Goal: Find specific page/section: Find specific page/section

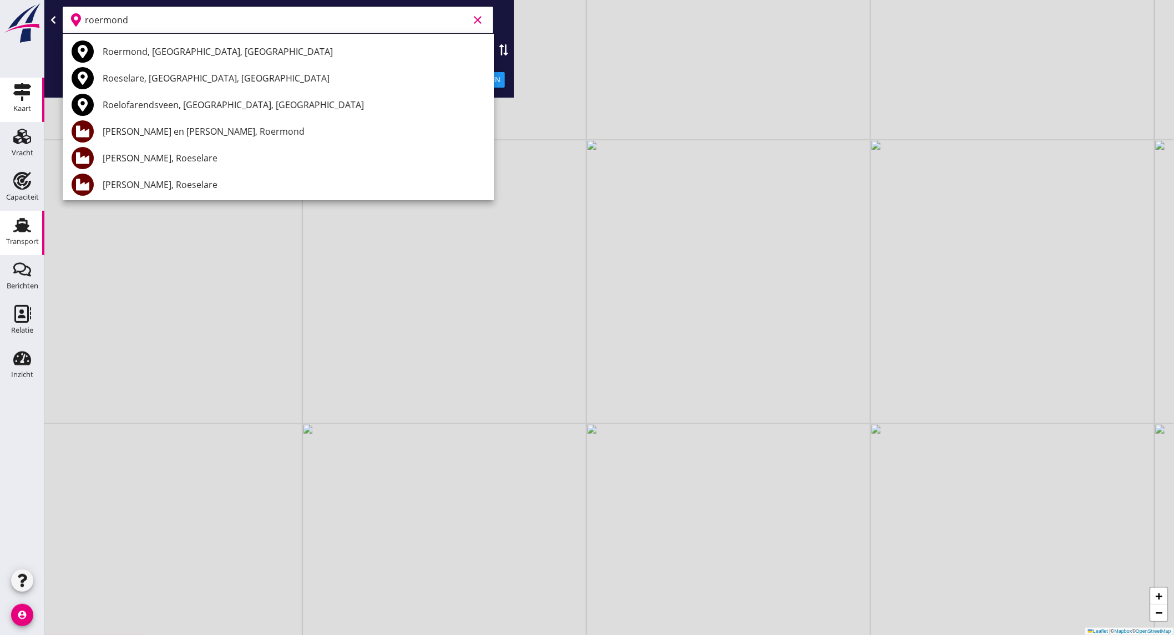
click at [17, 236] on div "Transport" at bounding box center [22, 242] width 33 height 16
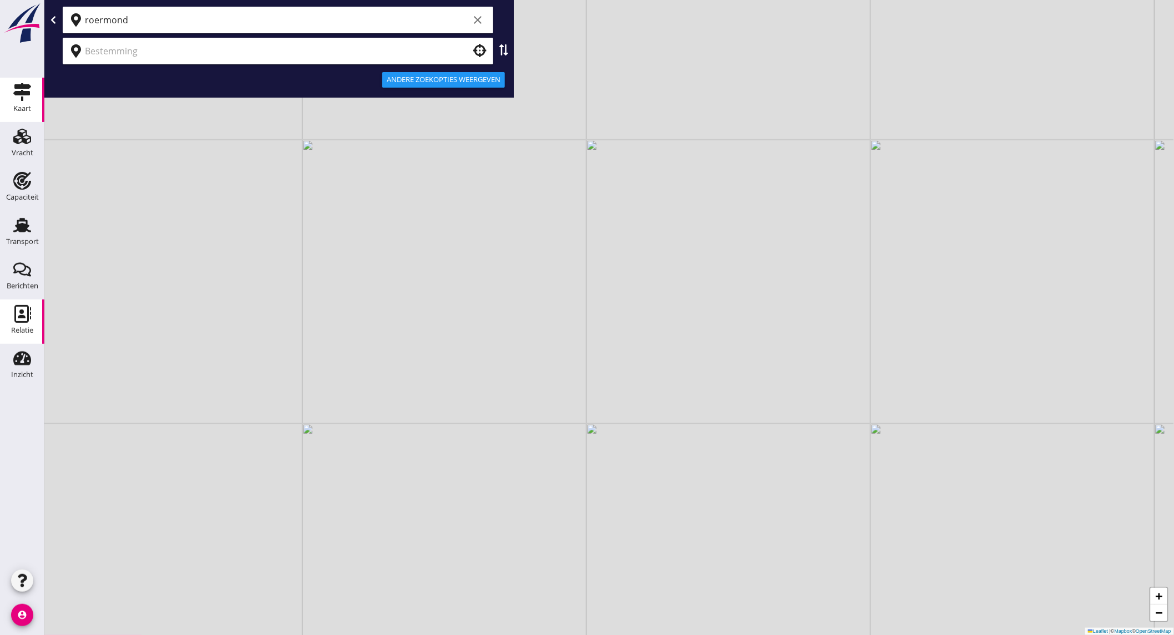
click at [20, 312] on use at bounding box center [22, 314] width 17 height 18
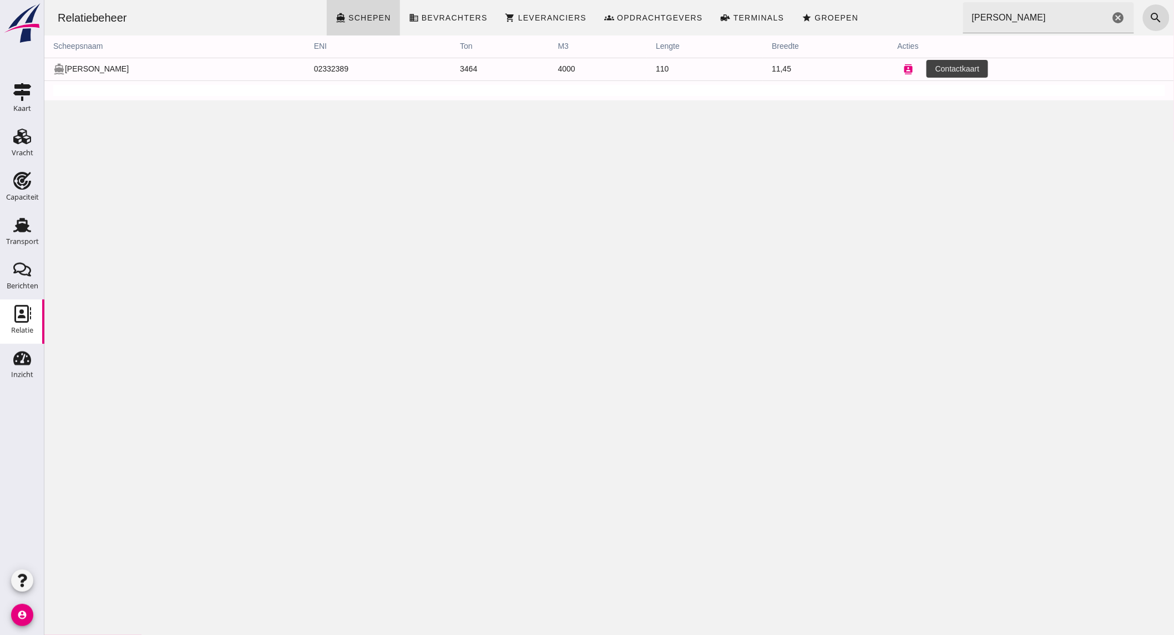
click at [910, 70] on icon "contacts" at bounding box center [908, 69] width 10 height 10
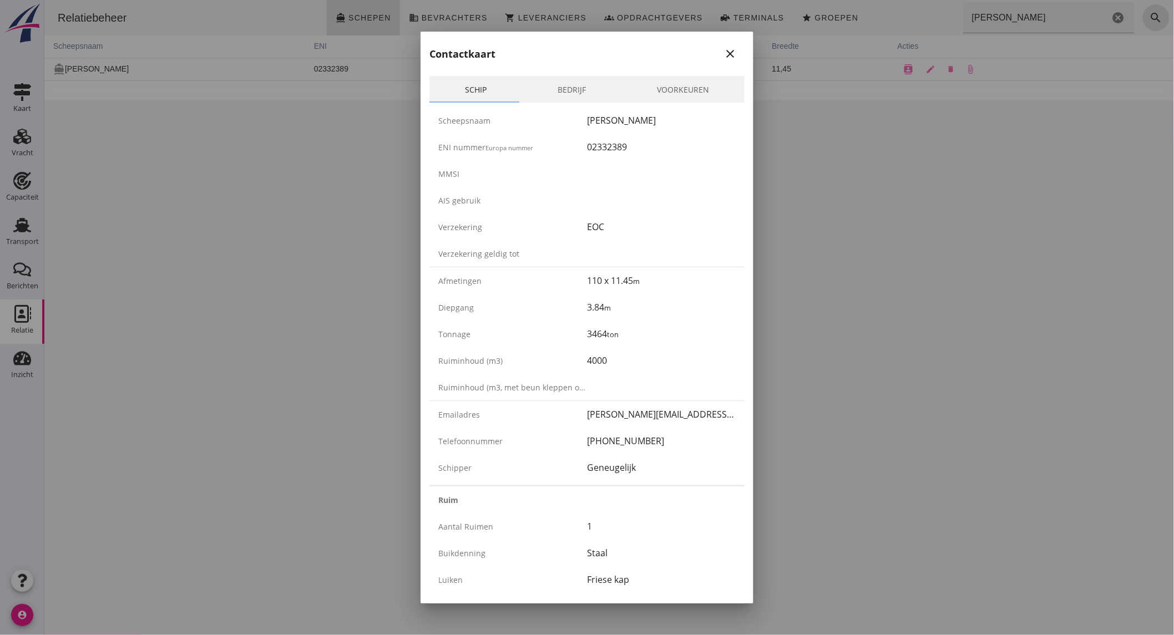
click at [575, 91] on link "Bedrijf" at bounding box center [571, 89] width 99 height 27
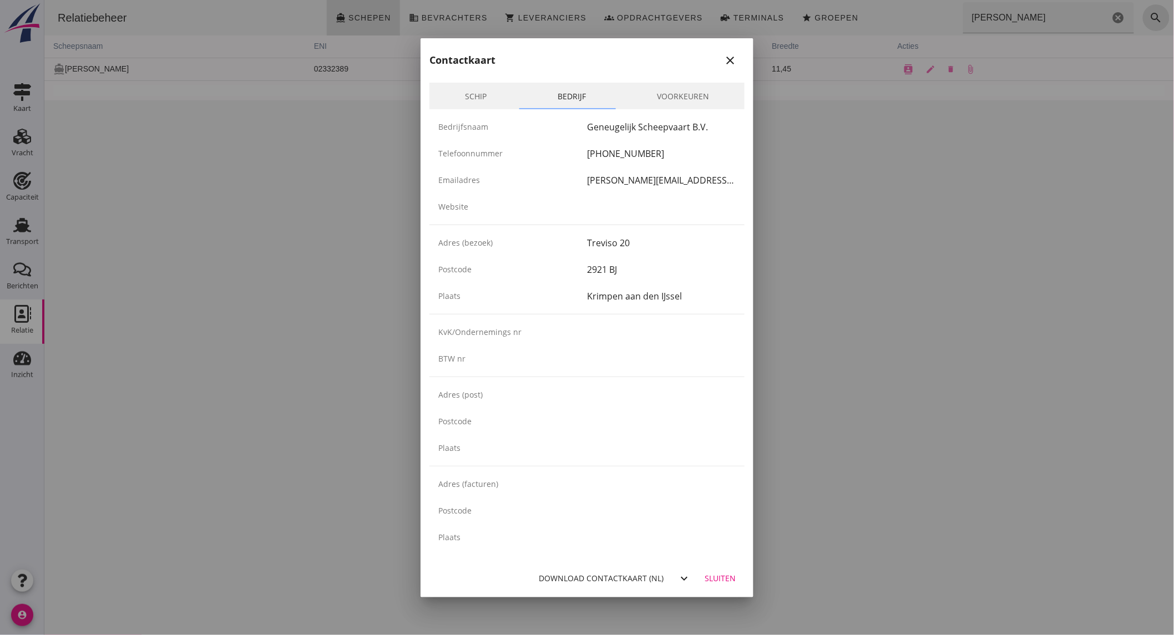
click at [723, 61] on icon "close" at bounding box center [729, 60] width 13 height 13
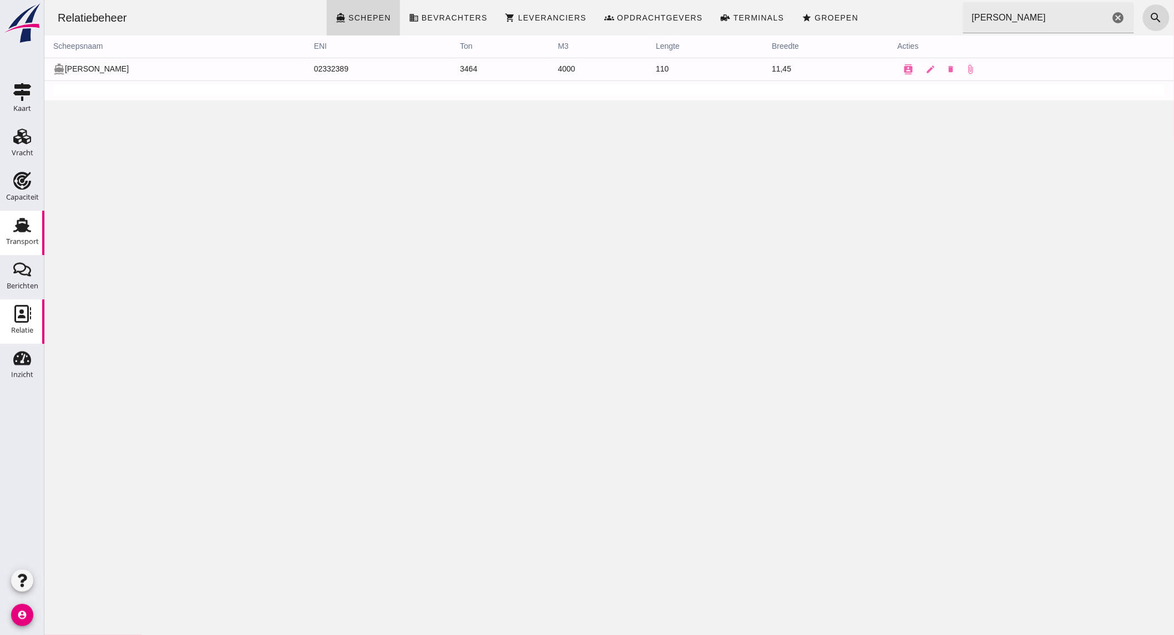
click at [31, 227] on icon "Transport" at bounding box center [22, 225] width 18 height 18
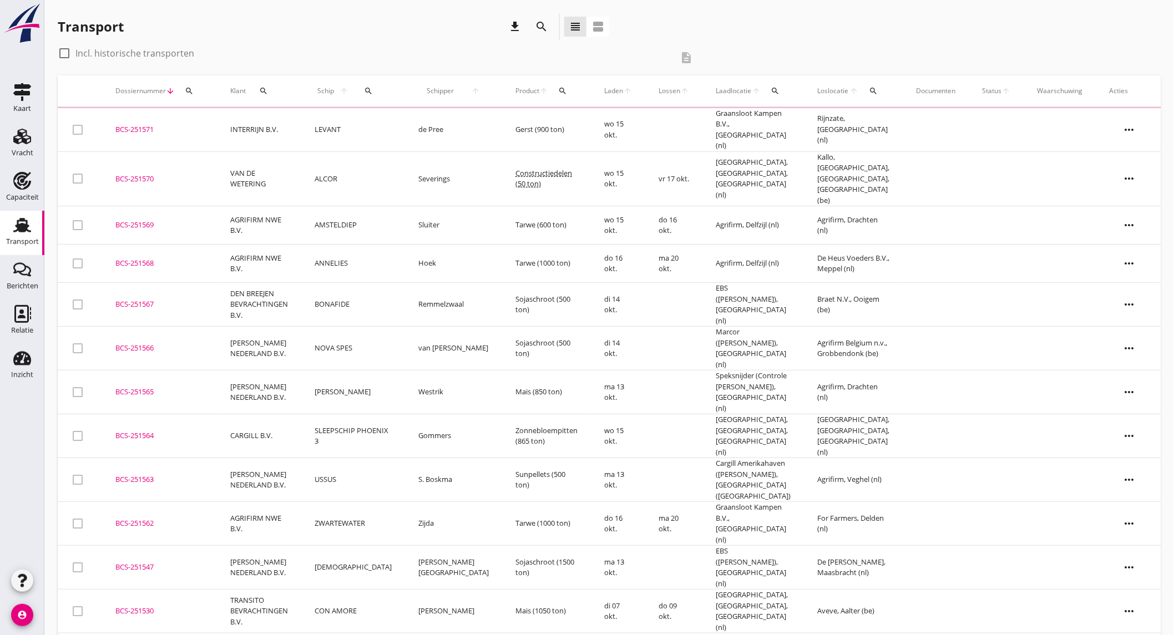
click at [535, 28] on icon "search" at bounding box center [541, 26] width 13 height 13
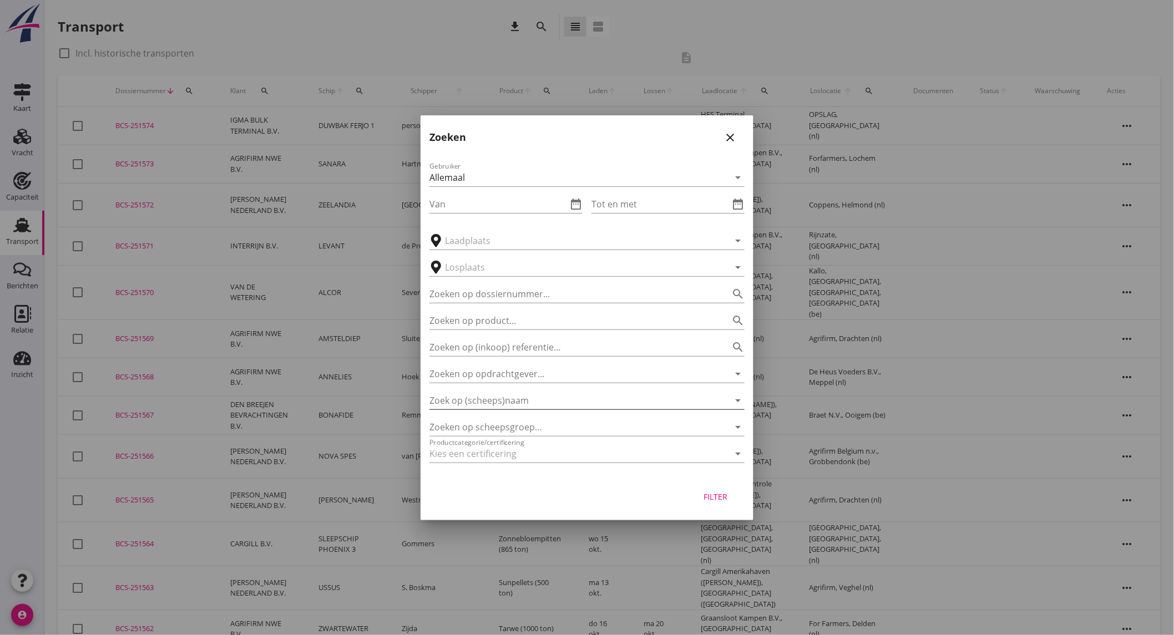
click at [553, 403] on input "Zoek op (scheeps)naam" at bounding box center [571, 401] width 284 height 18
drag, startPoint x: 528, startPoint y: 425, endPoint x: 579, endPoint y: 437, distance: 51.8
click at [533, 425] on div "YUNA" at bounding box center [602, 422] width 266 height 13
type input "YUNA"
drag, startPoint x: 719, startPoint y: 397, endPoint x: 487, endPoint y: 266, distance: 266.8
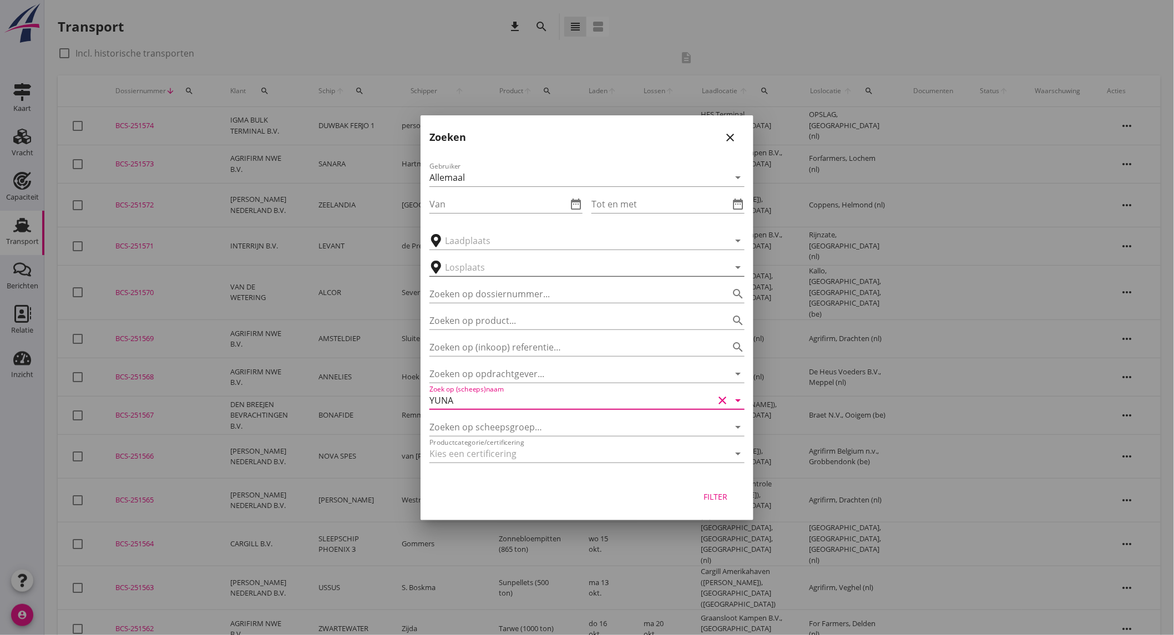
click at [719, 397] on icon "clear" at bounding box center [722, 400] width 13 height 13
click at [473, 260] on input "text" at bounding box center [579, 268] width 269 height 18
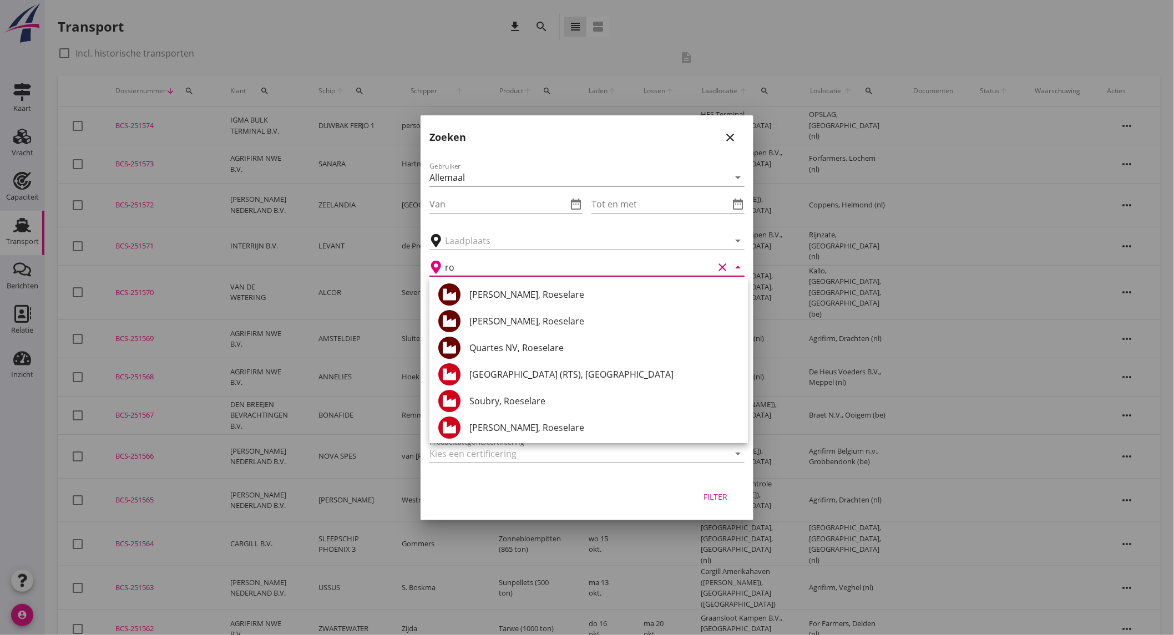
type input "r"
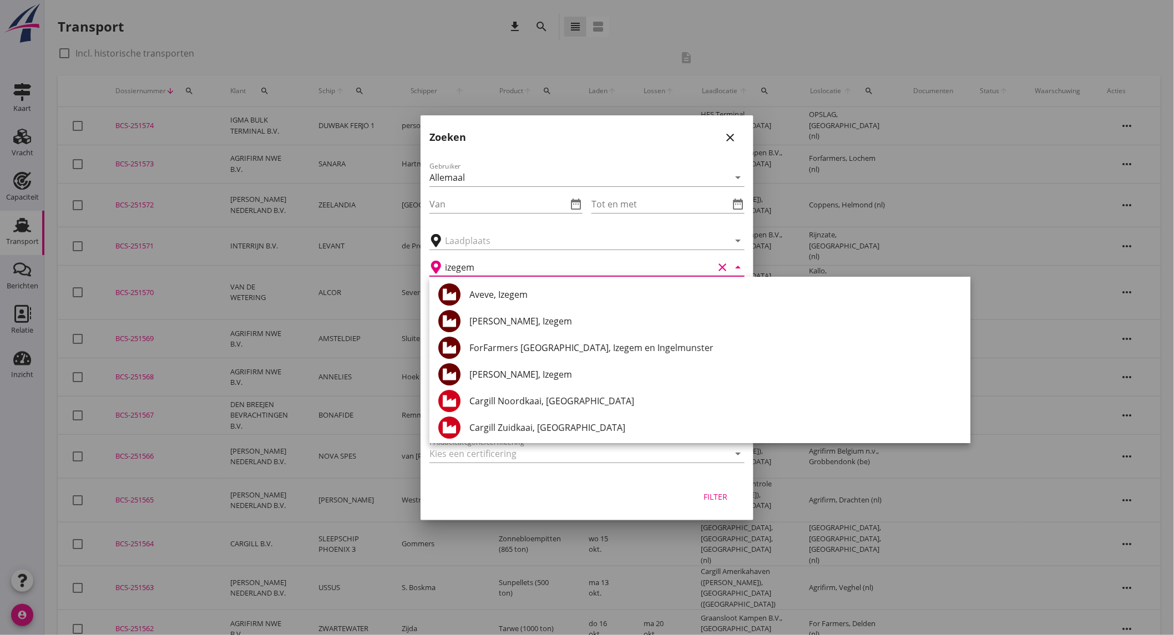
type input "izegem"
click at [732, 136] on icon "close" at bounding box center [729, 137] width 13 height 13
